Goal: Information Seeking & Learning: Learn about a topic

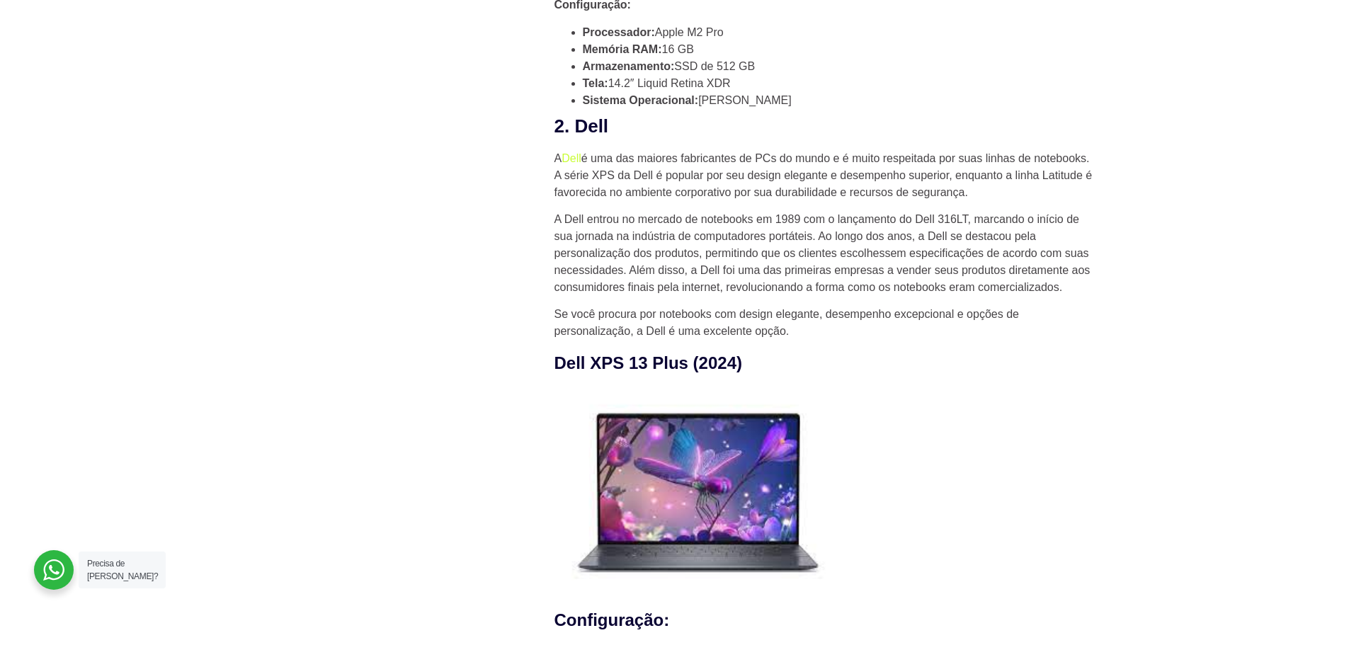
scroll to position [1298, 0]
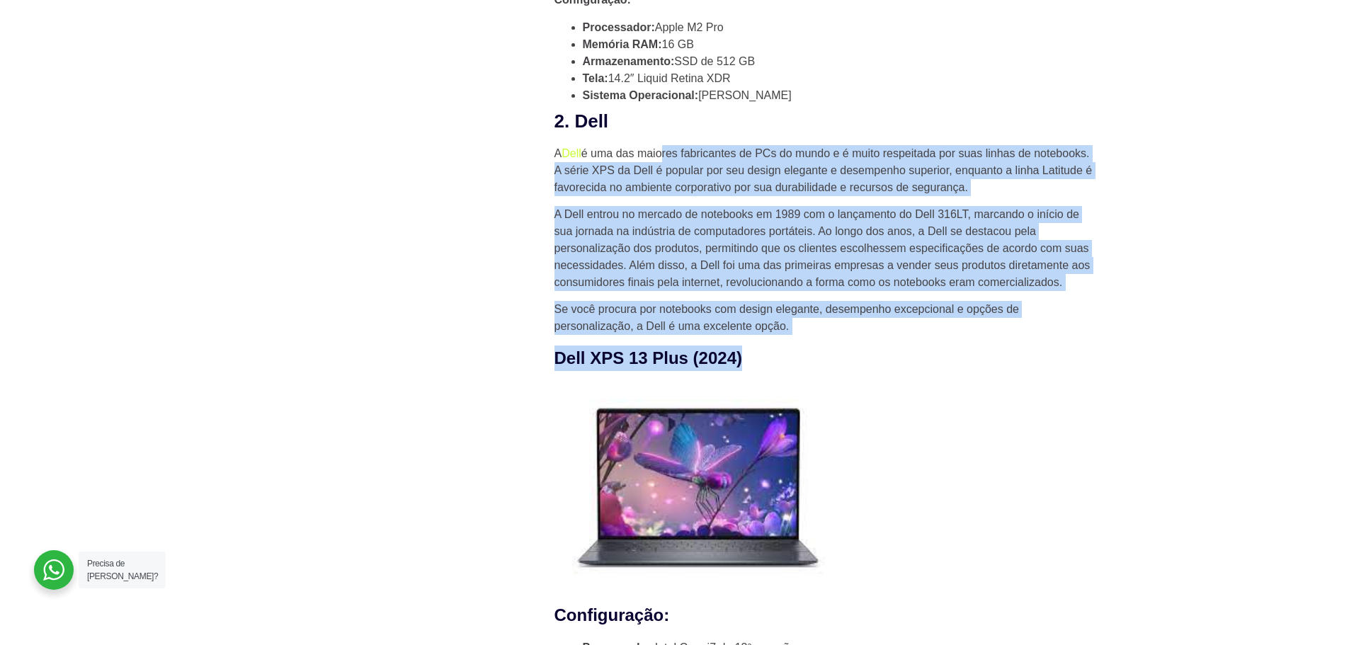
drag, startPoint x: 686, startPoint y: 159, endPoint x: 879, endPoint y: 348, distance: 269.9
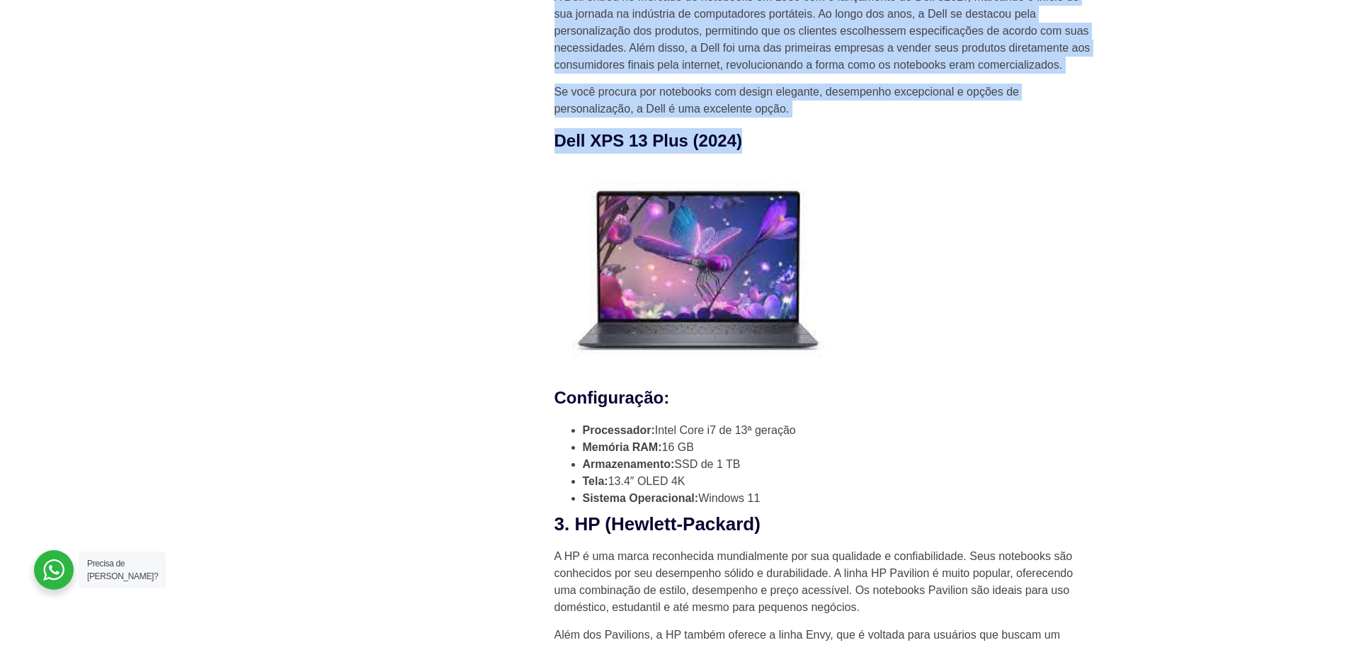
scroll to position [1535, 0]
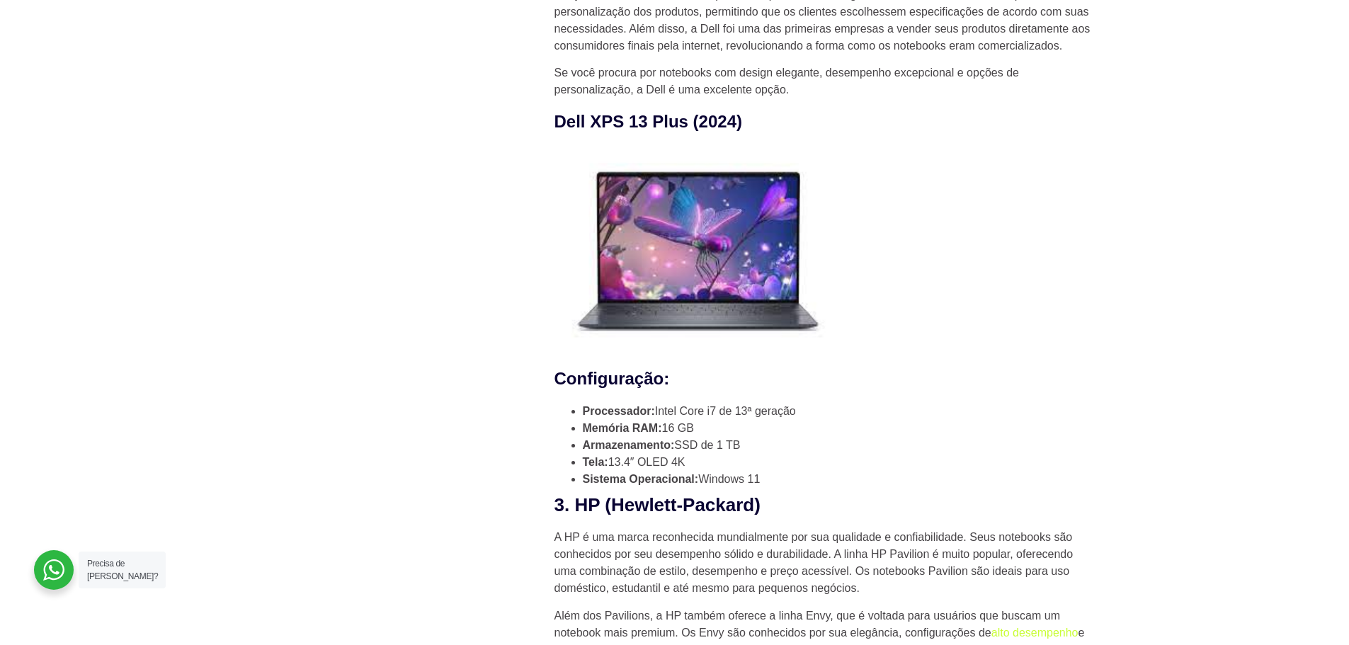
click at [619, 373] on strong "Configuração:" at bounding box center [612, 378] width 115 height 19
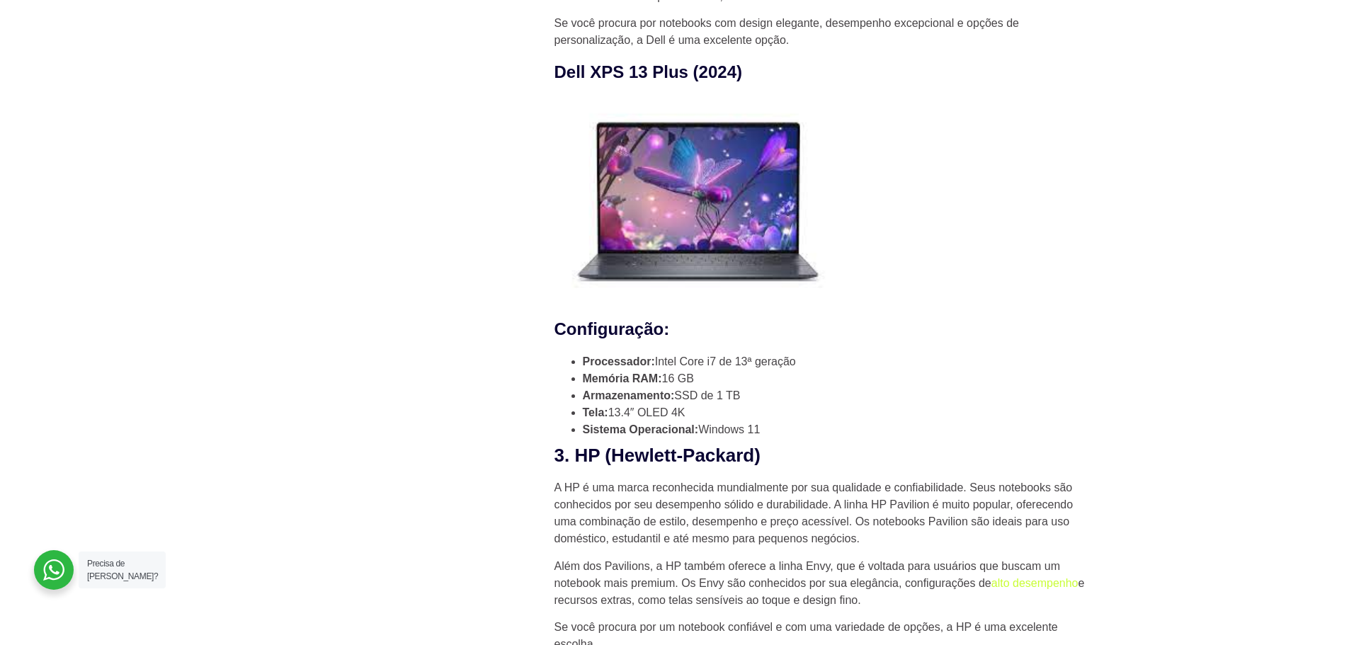
scroll to position [1652, 0]
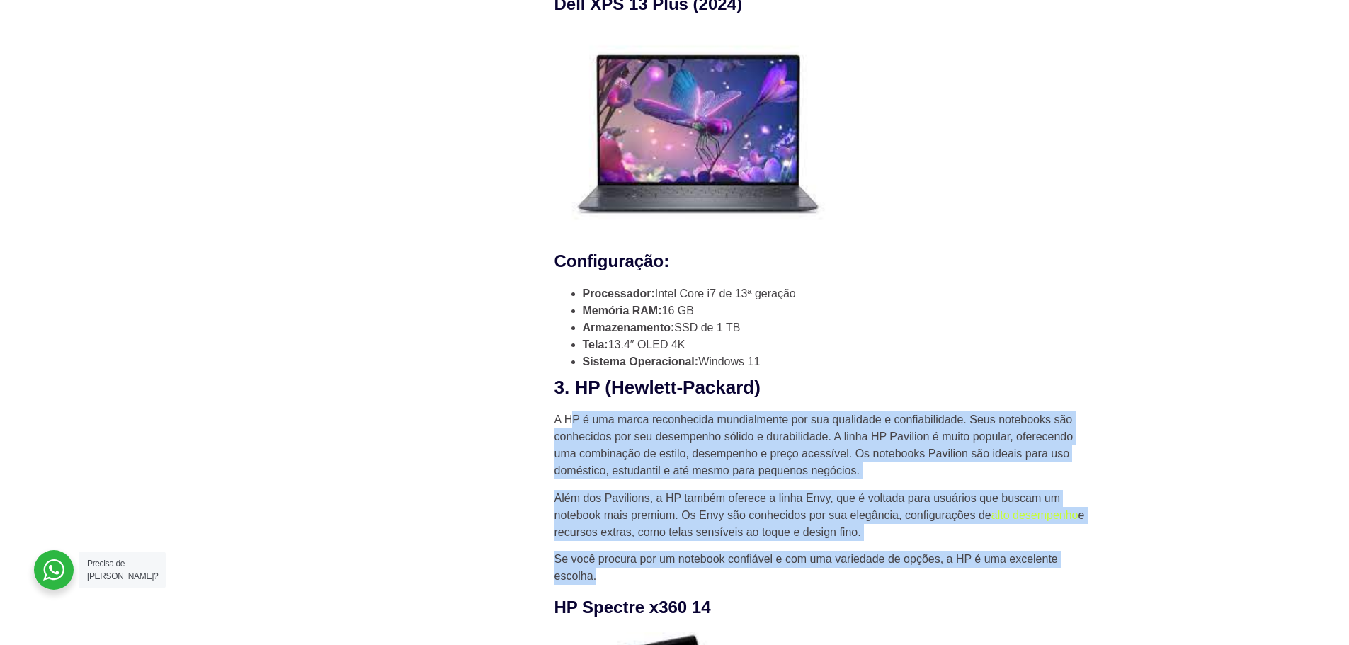
drag, startPoint x: 594, startPoint y: 423, endPoint x: 958, endPoint y: 584, distance: 397.9
click at [962, 580] on p "Se você procura por um notebook confiável e com uma variedade de opções, a HP é…" at bounding box center [824, 568] width 538 height 34
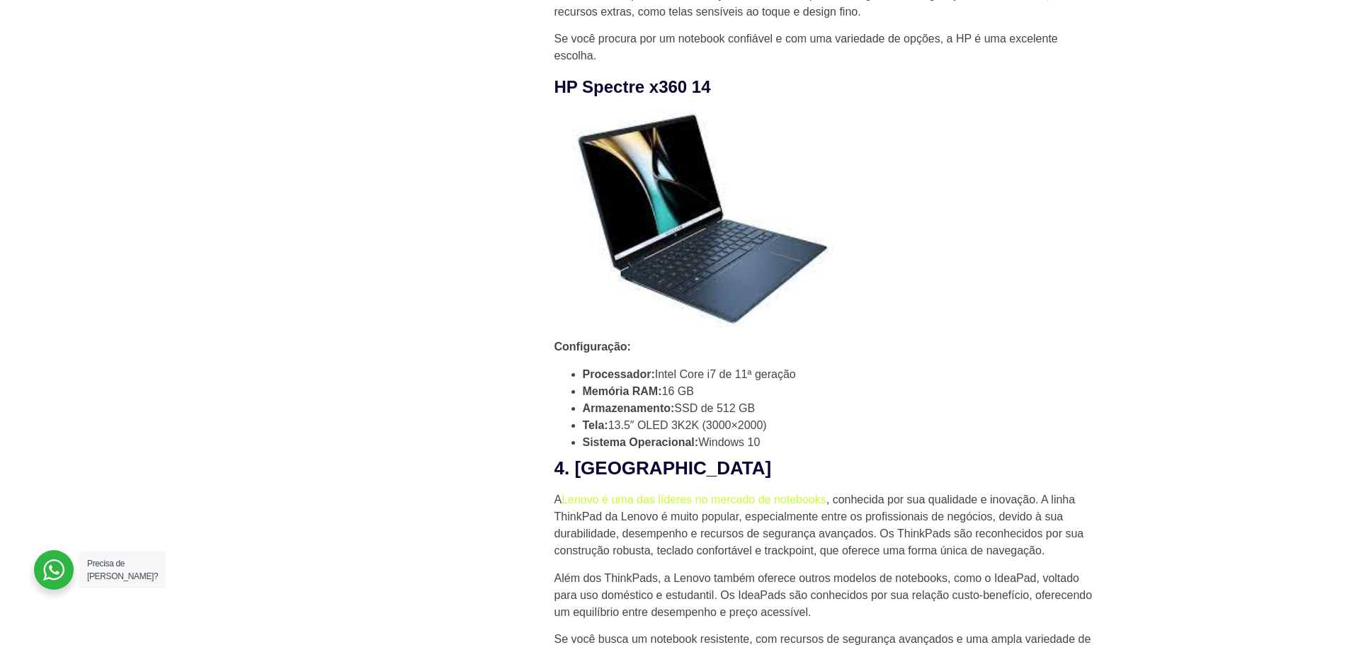
scroll to position [2243, 0]
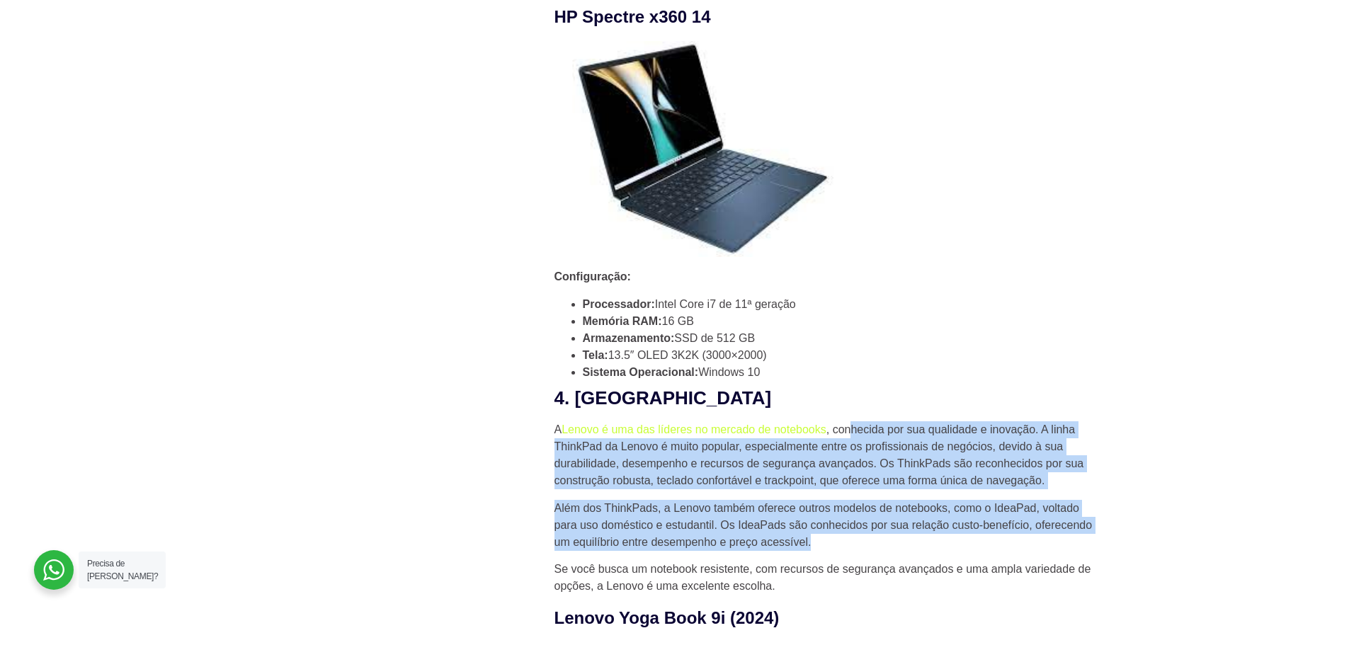
drag, startPoint x: 853, startPoint y: 430, endPoint x: 948, endPoint y: 550, distance: 152.9
click at [953, 551] on p "Além dos ThinkPads, a Lenovo também oferece outros modelos de notebooks, como o…" at bounding box center [824, 525] width 538 height 51
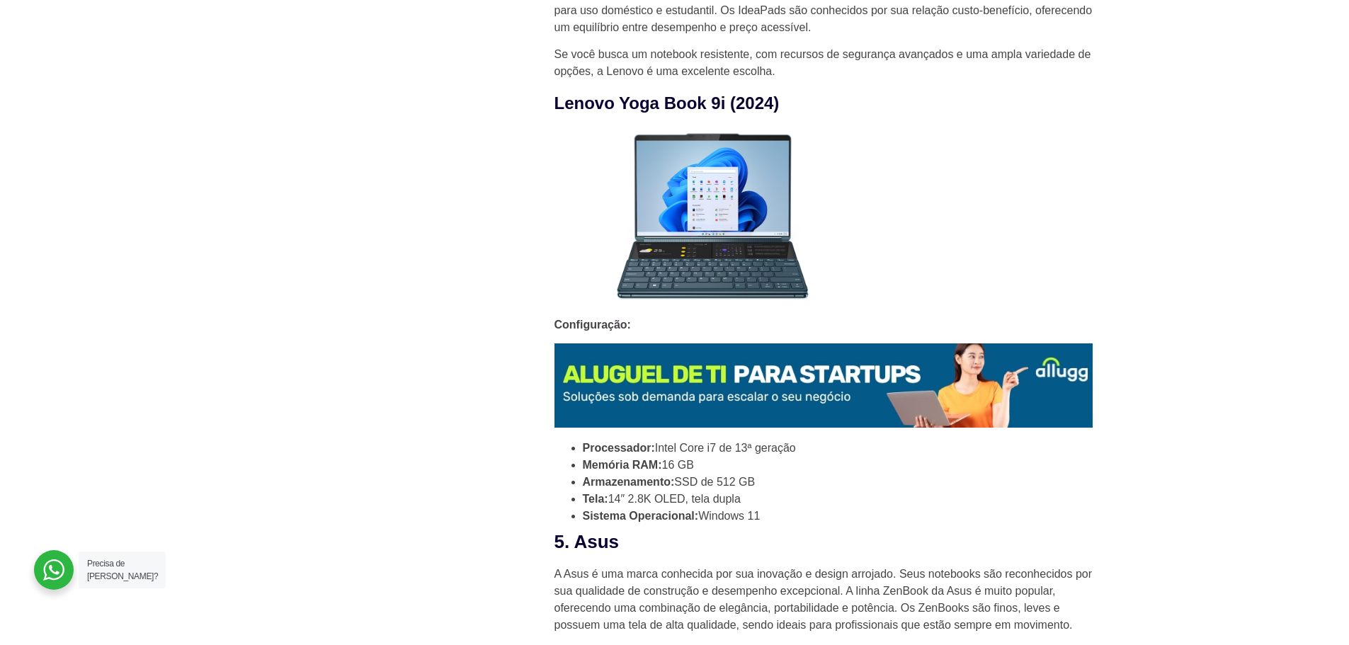
scroll to position [2951, 0]
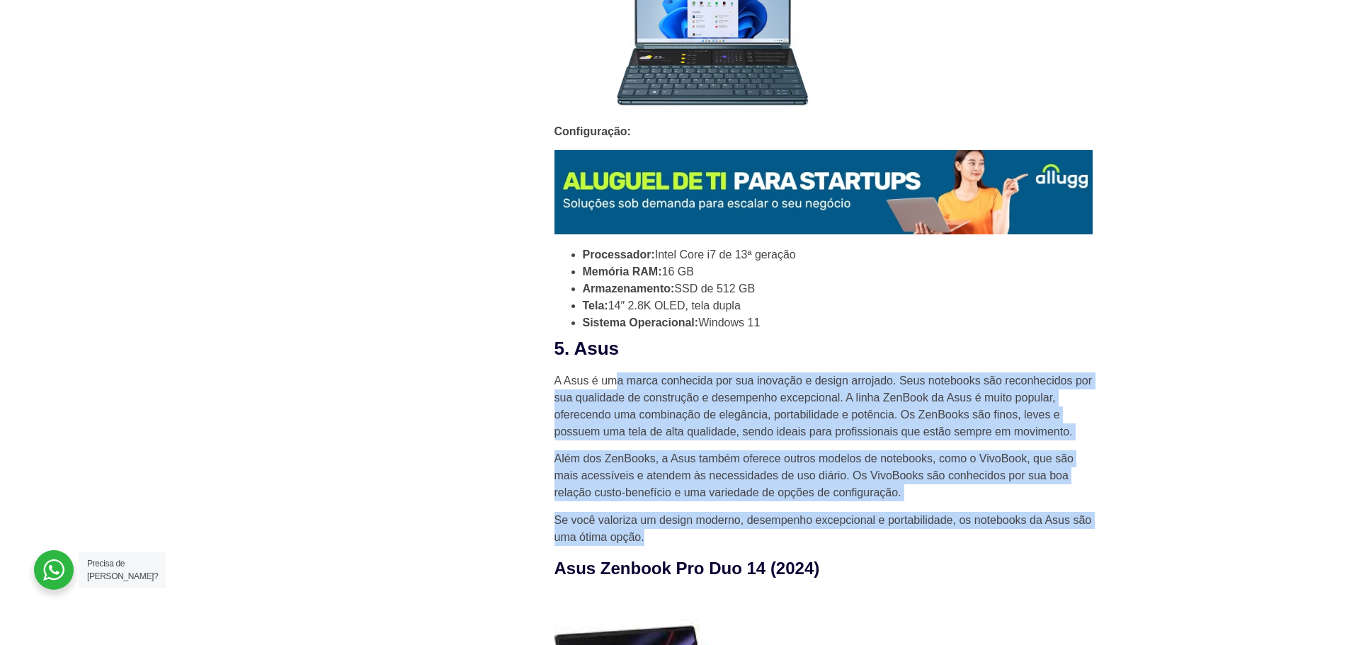
drag, startPoint x: 618, startPoint y: 383, endPoint x: 651, endPoint y: 538, distance: 157.9
click at [651, 538] on div "Qual a melhor marca de notebook em 2024? Se você está em busca de um notebook d…" at bounding box center [824, 647] width 538 height 6237
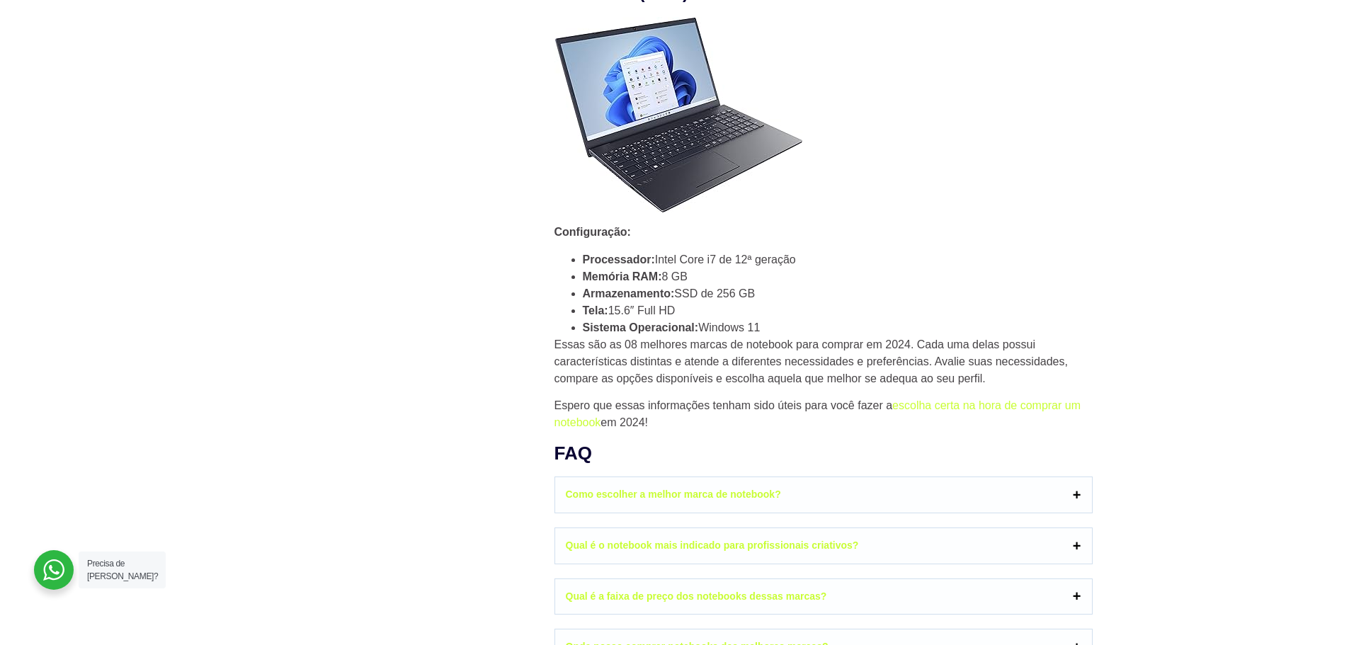
scroll to position [6256, 0]
